Goal: Navigation & Orientation: Go to known website

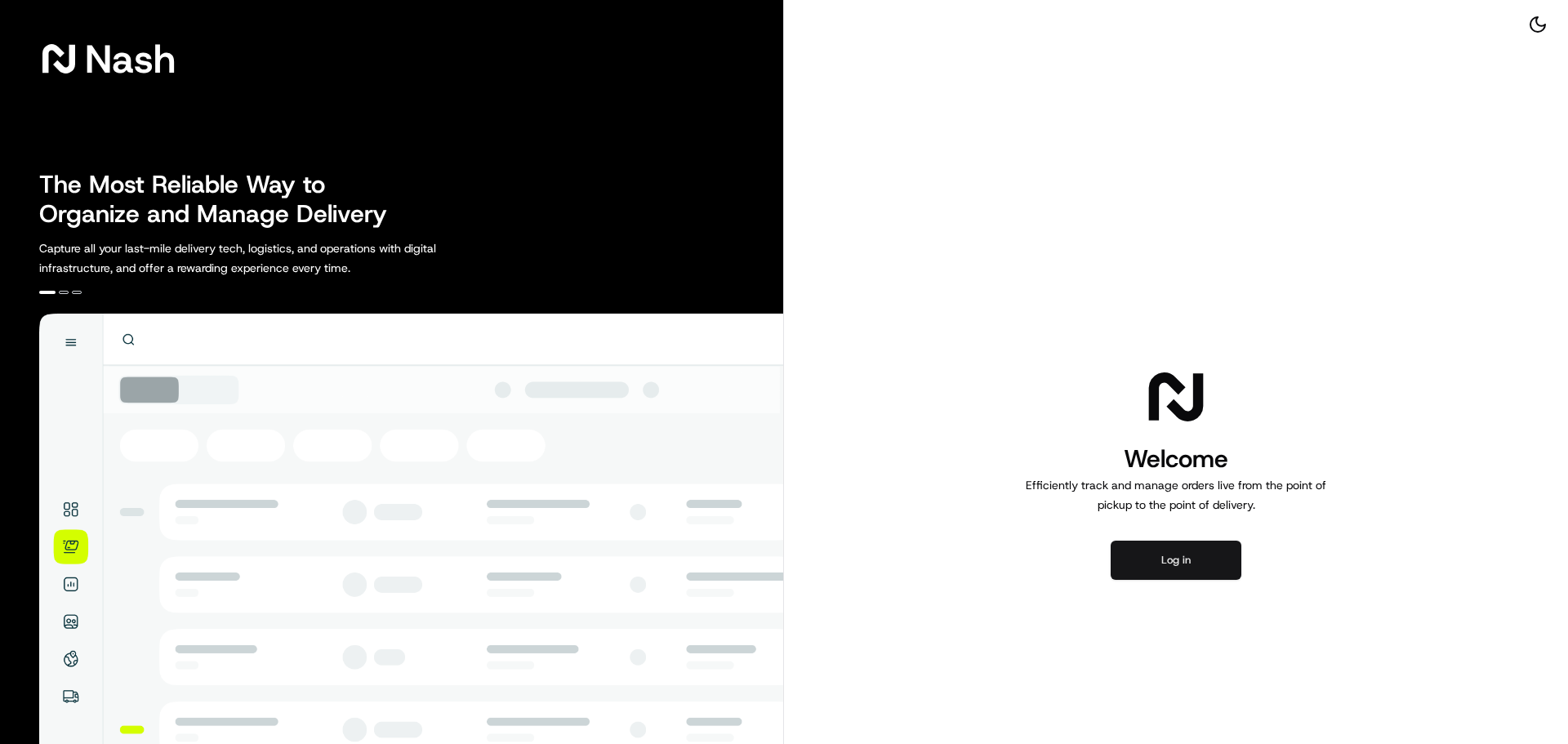
click at [1146, 564] on button "Log in" at bounding box center [1176, 559] width 131 height 39
